Goal: Task Accomplishment & Management: Manage account settings

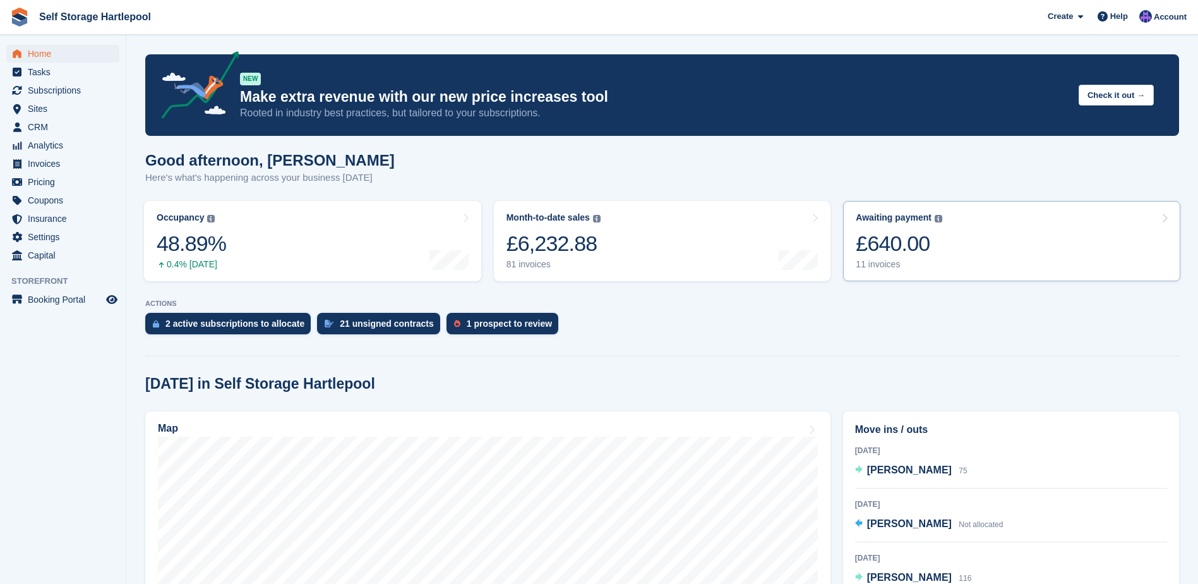
click at [876, 247] on div "£640.00" at bounding box center [899, 244] width 87 height 26
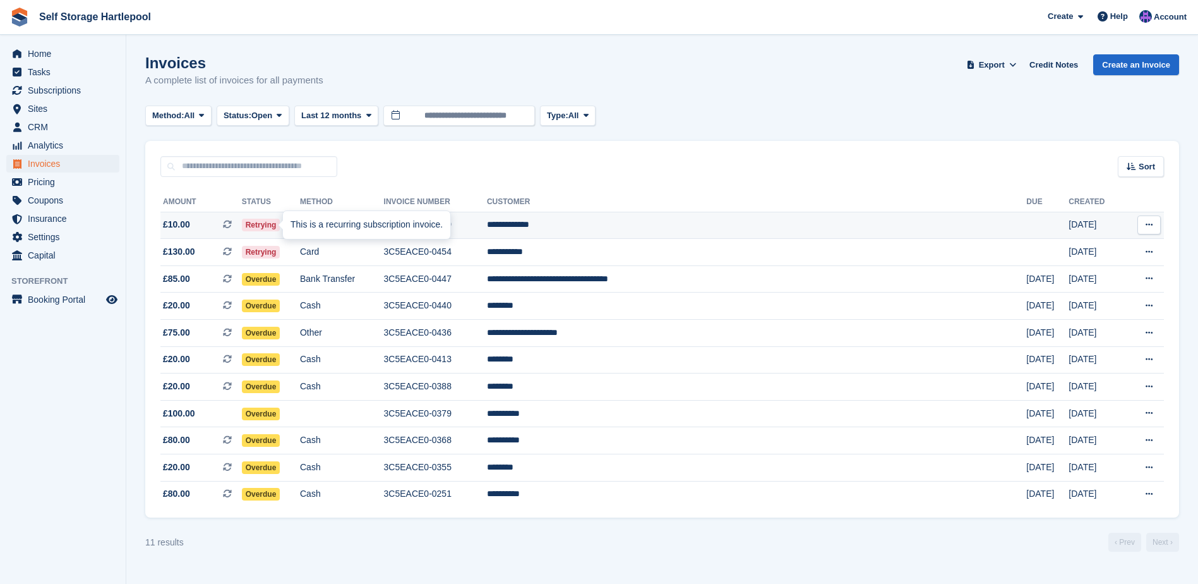
click at [232, 227] on icon at bounding box center [227, 224] width 9 height 9
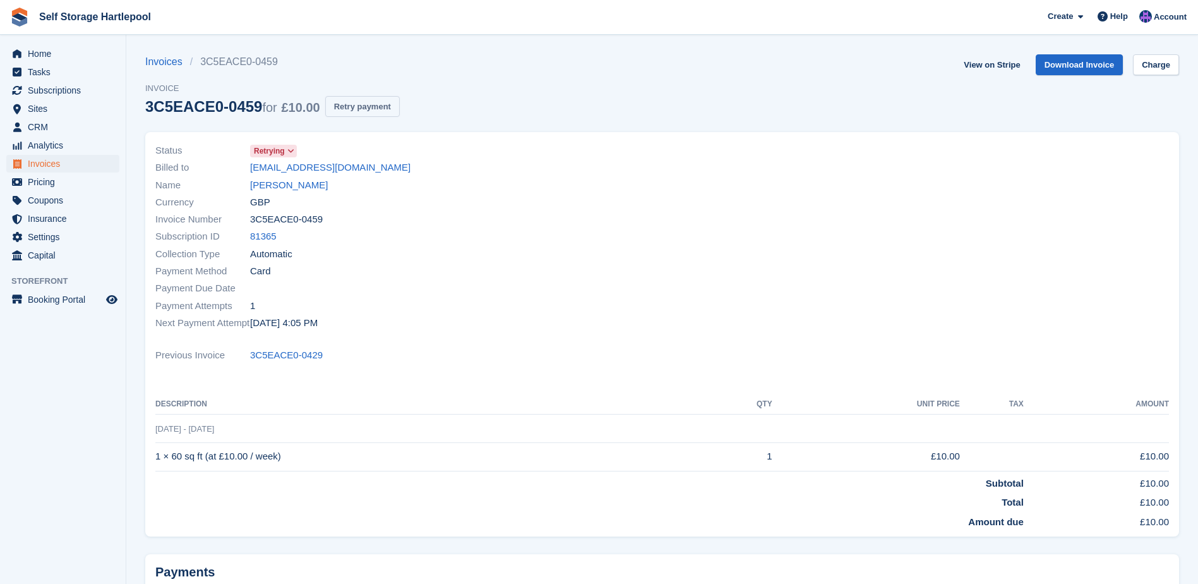
click at [351, 107] on button "Retry payment" at bounding box center [362, 106] width 75 height 21
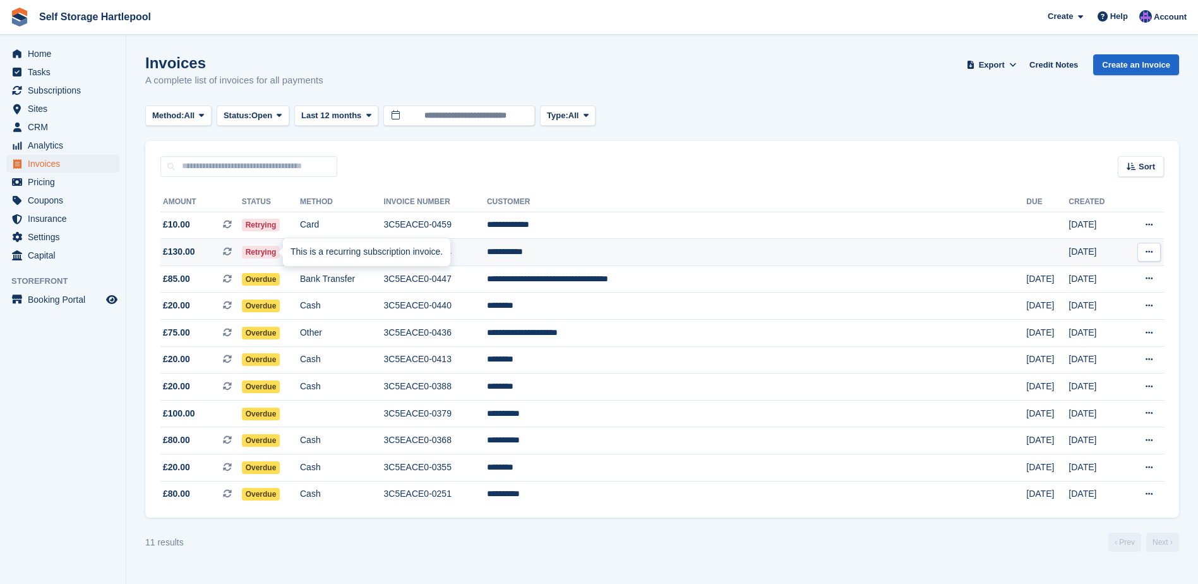
click at [232, 248] on icon at bounding box center [227, 251] width 9 height 9
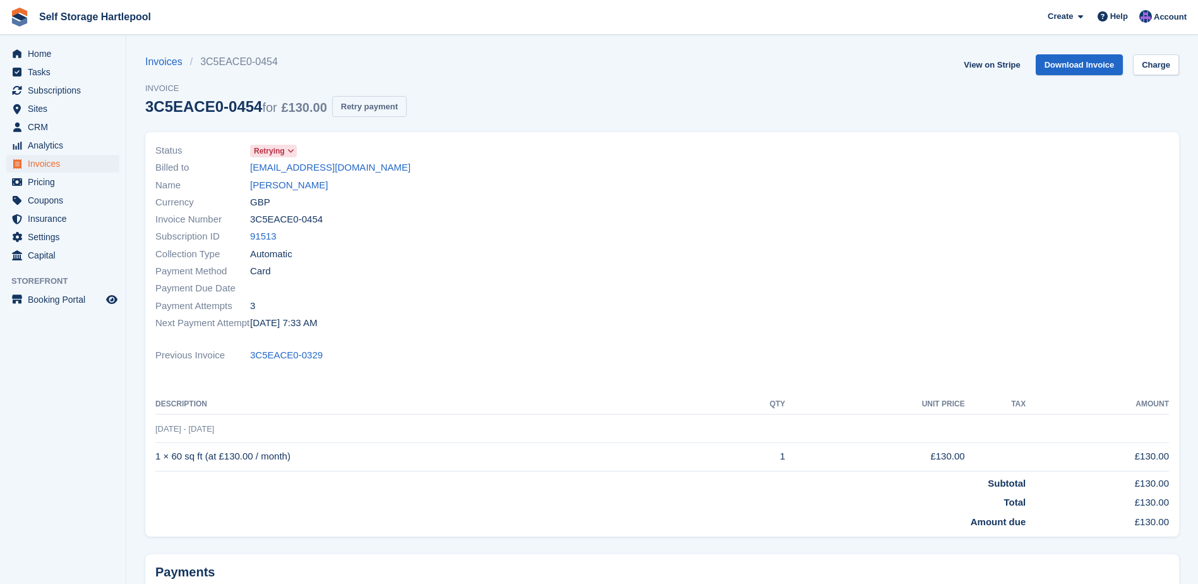
click at [380, 104] on button "Retry payment" at bounding box center [369, 106] width 75 height 21
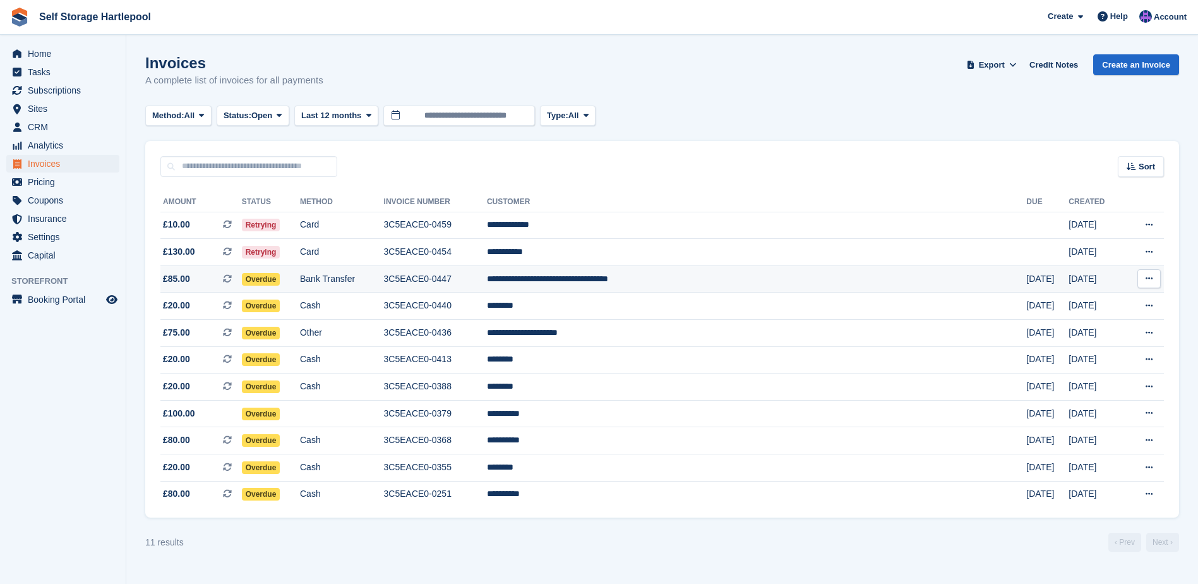
click at [224, 281] on span "£85.00 This is a recurring subscription invoice." at bounding box center [200, 278] width 81 height 13
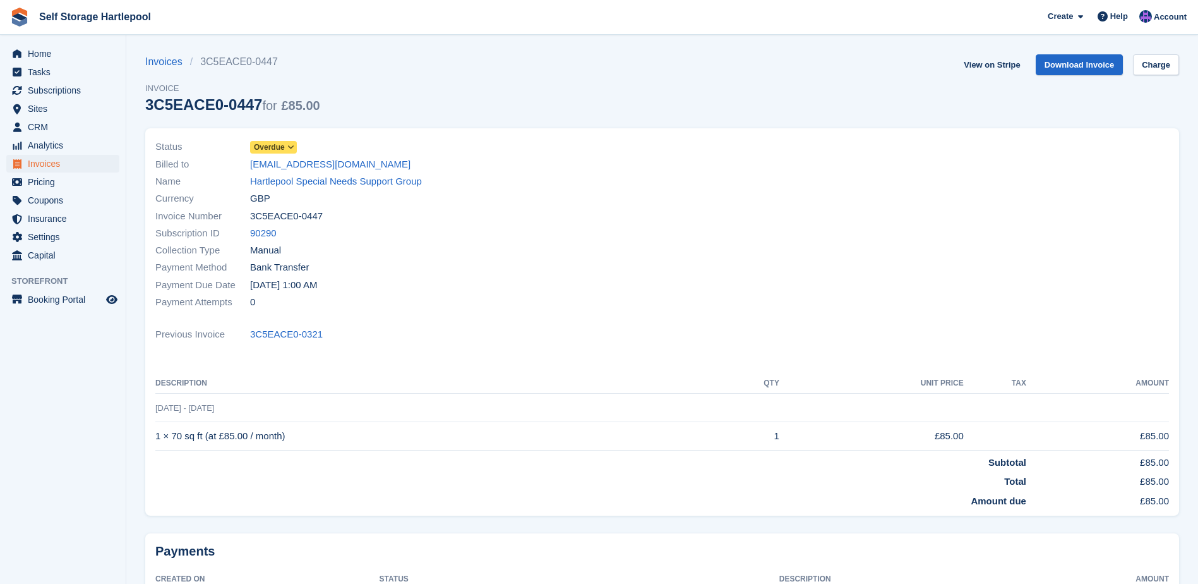
click at [292, 147] on icon at bounding box center [290, 147] width 7 height 8
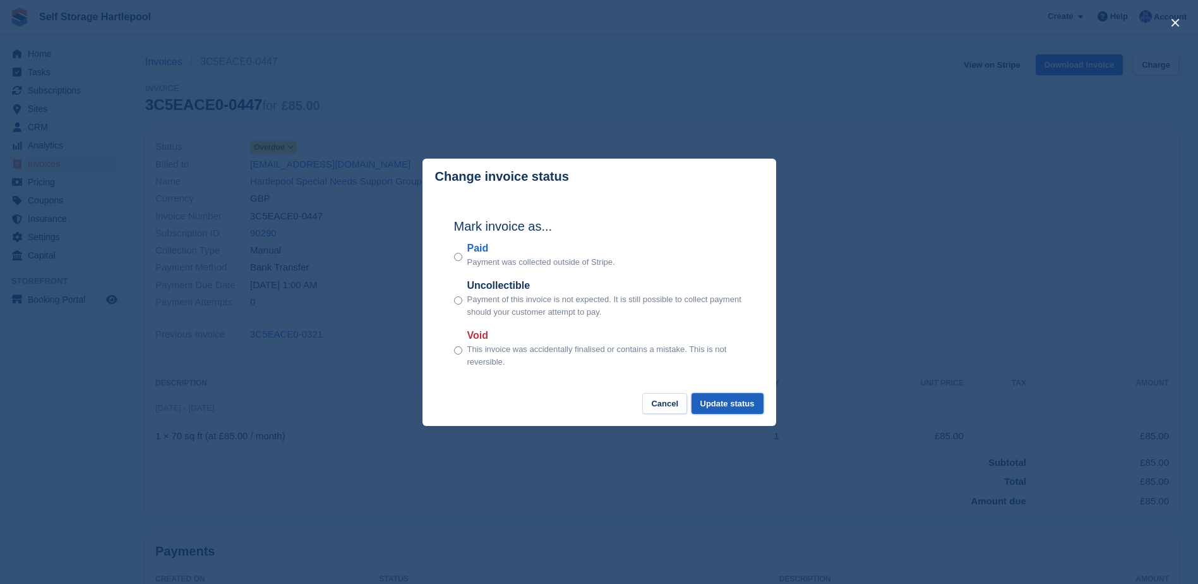
click at [729, 412] on button "Update status" at bounding box center [728, 403] width 72 height 21
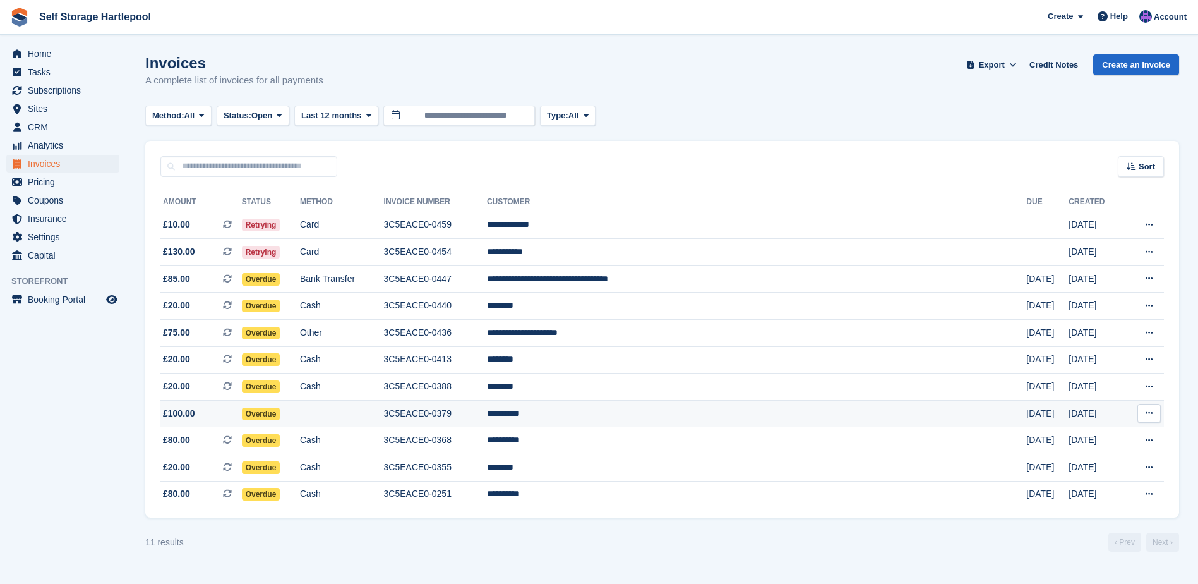
click at [487, 412] on td "3C5EACE0-0379" at bounding box center [435, 413] width 103 height 27
click at [51, 57] on span "Home" at bounding box center [66, 54] width 76 height 18
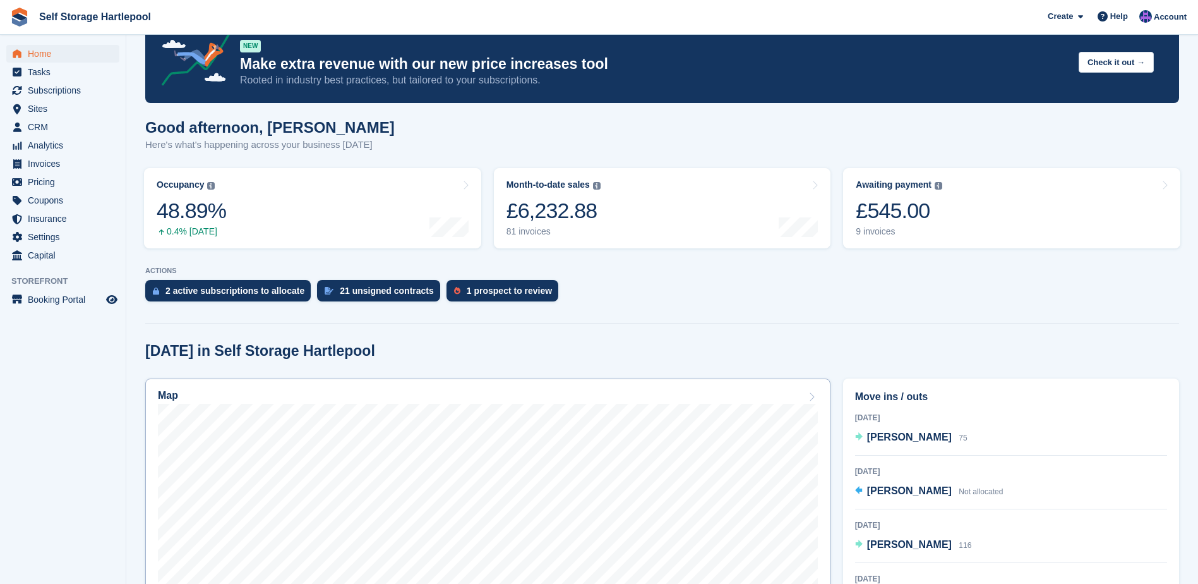
scroll to position [63, 0]
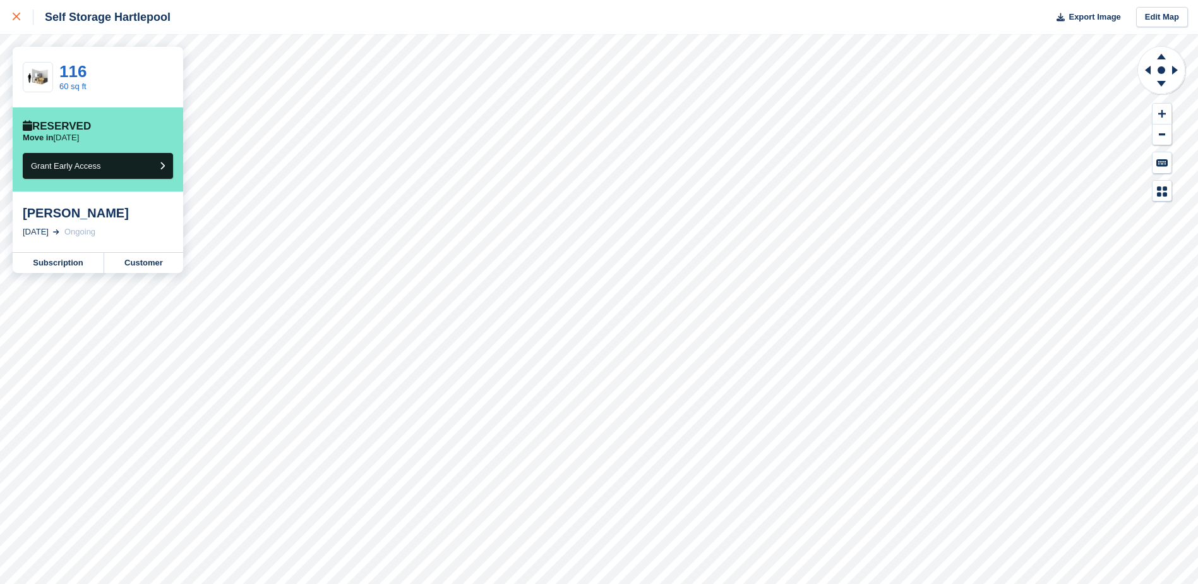
click at [16, 13] on div at bounding box center [23, 16] width 21 height 15
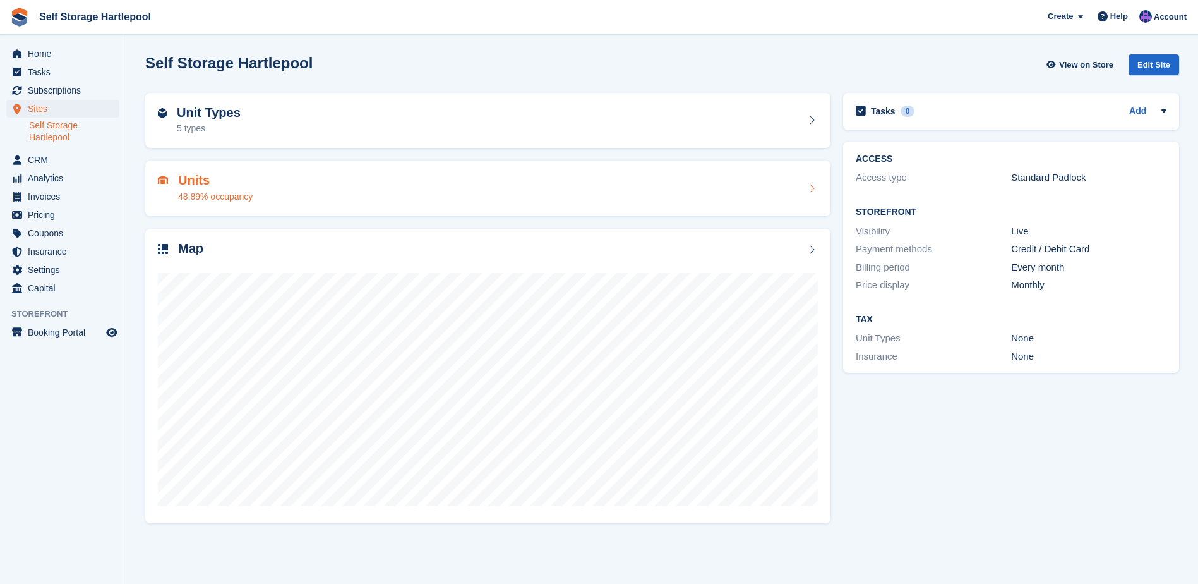
click at [220, 203] on div "48.89% occupancy" at bounding box center [215, 196] width 75 height 13
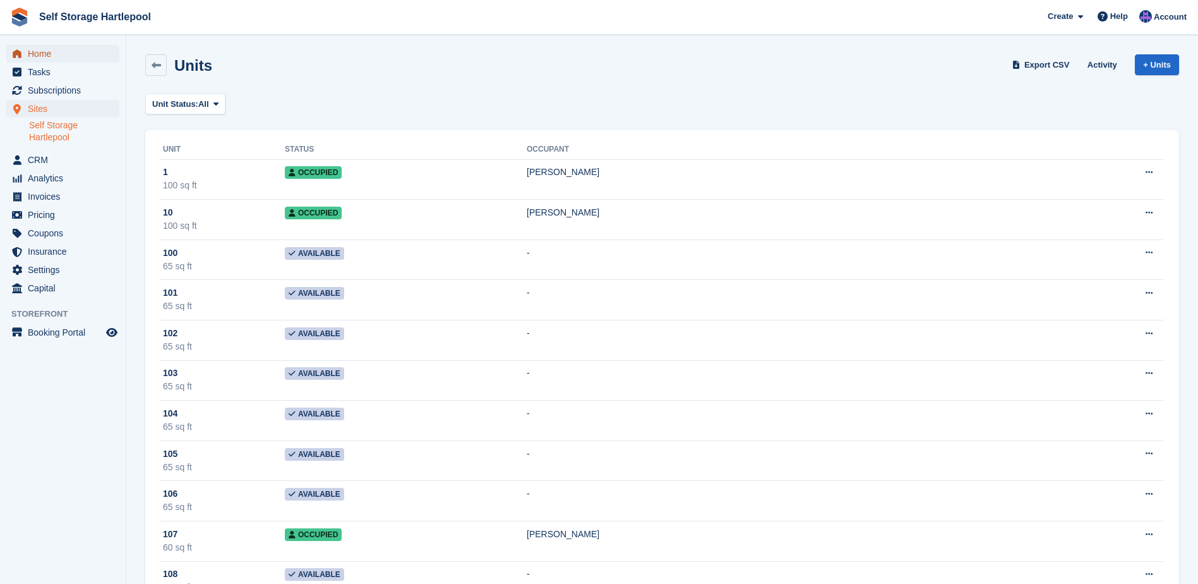
click at [45, 52] on span "Home" at bounding box center [66, 54] width 76 height 18
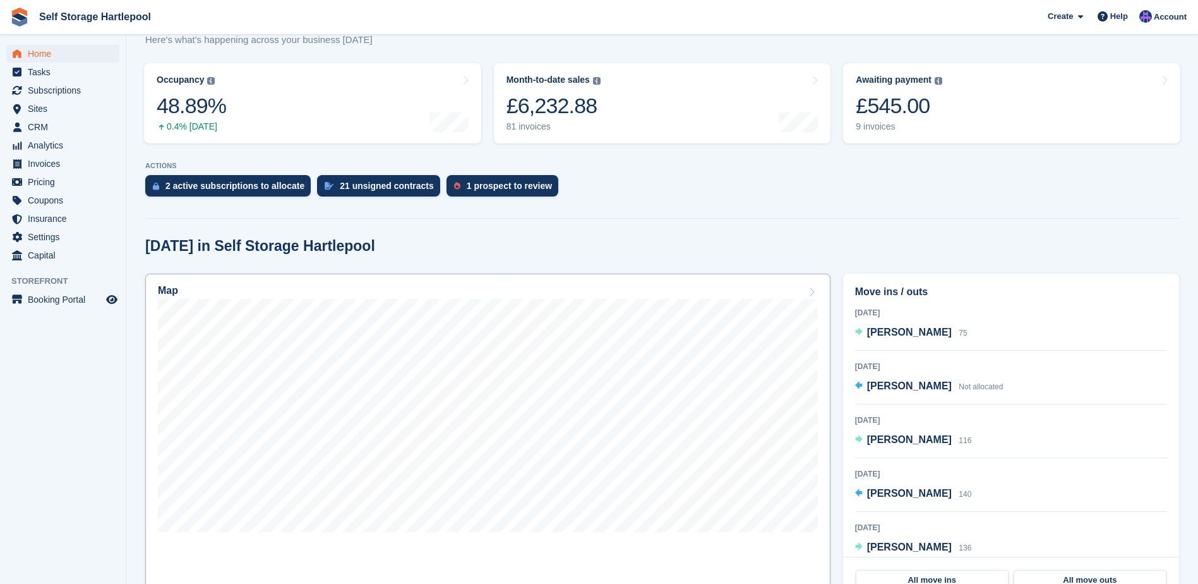
scroll to position [189, 0]
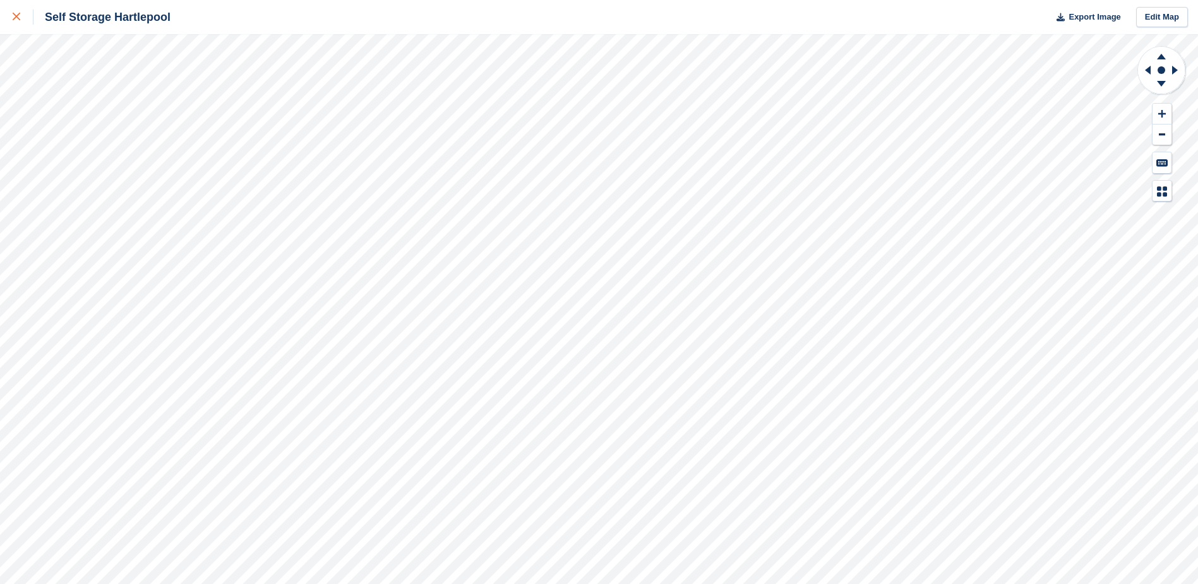
click at [16, 20] on icon at bounding box center [17, 17] width 8 height 8
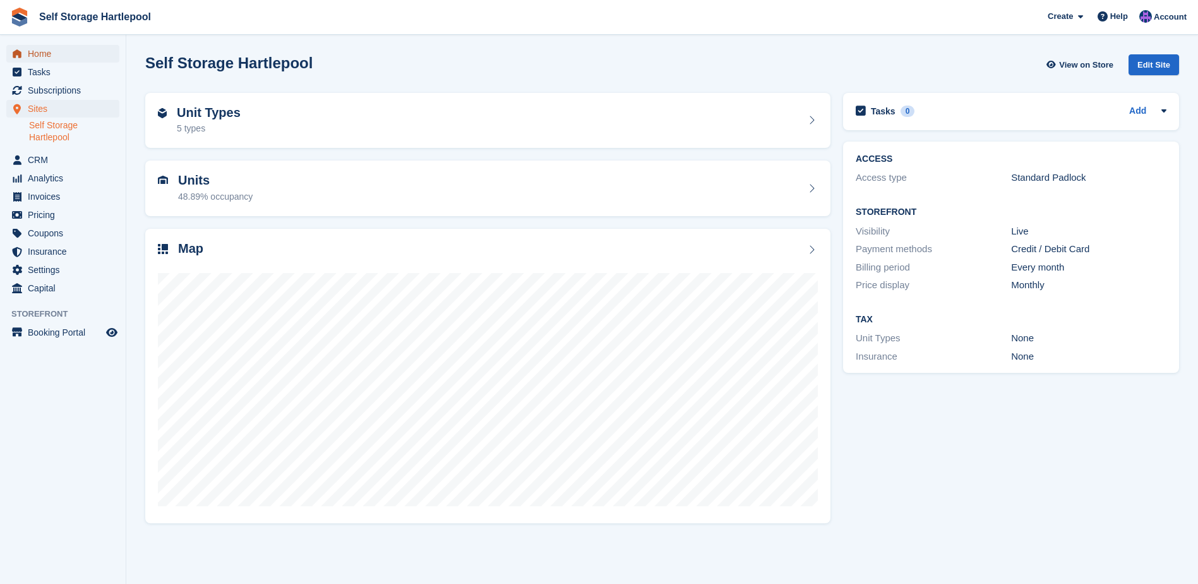
click at [52, 59] on span "Home" at bounding box center [66, 54] width 76 height 18
